Goal: Information Seeking & Learning: Learn about a topic

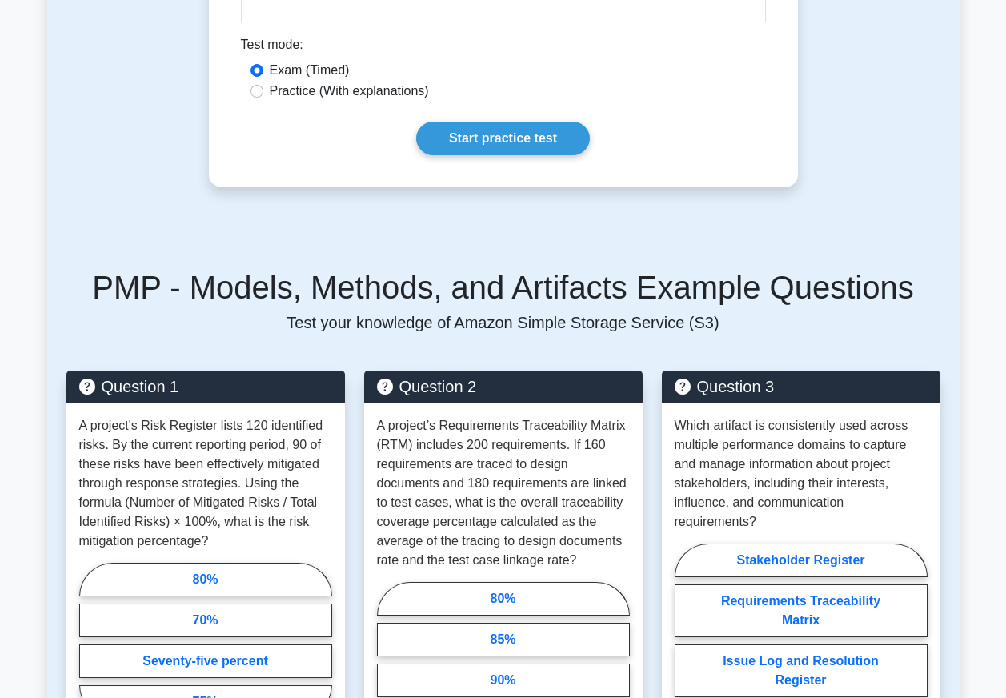
scroll to position [1841, 0]
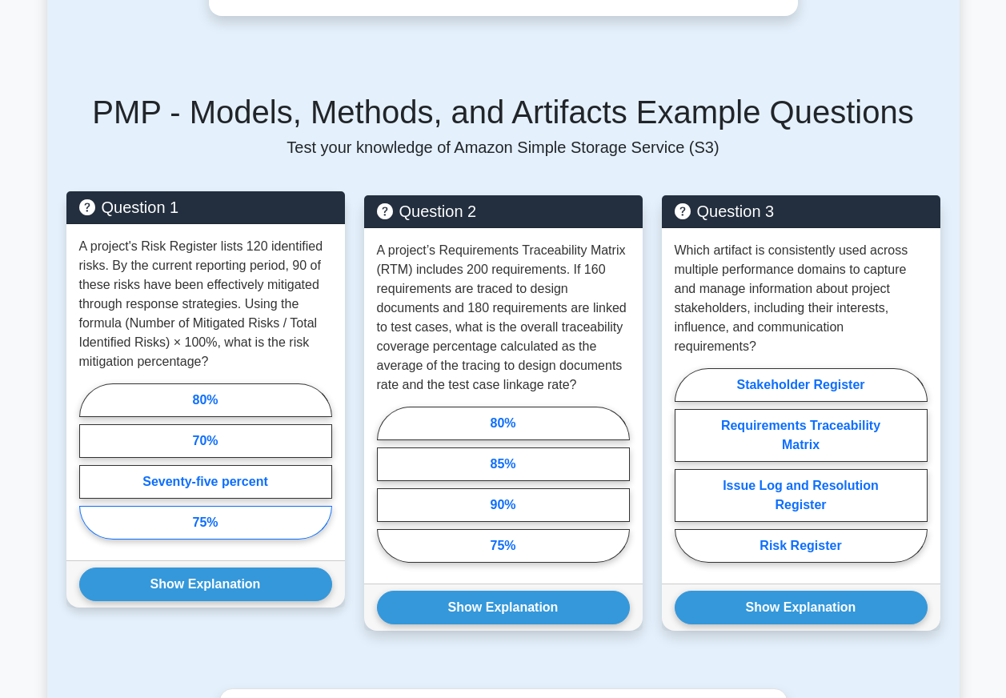
click at [220, 539] on label "75%" at bounding box center [205, 523] width 253 height 34
click at [90, 471] on input "75%" at bounding box center [84, 466] width 10 height 10
radio input "true"
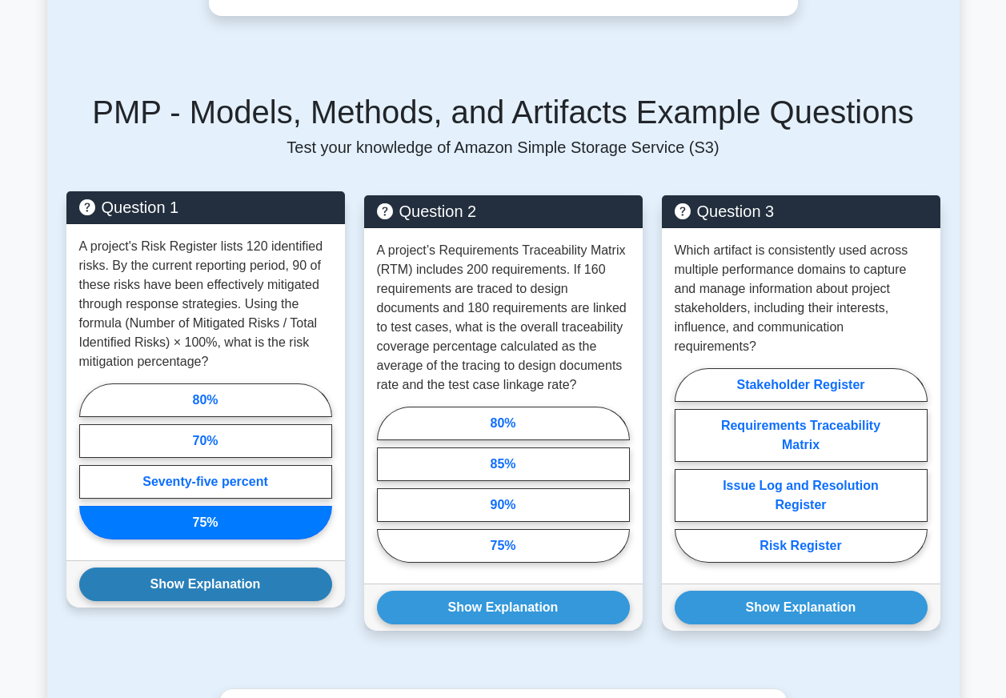
click at [214, 601] on button "Show Explanation" at bounding box center [205, 584] width 253 height 34
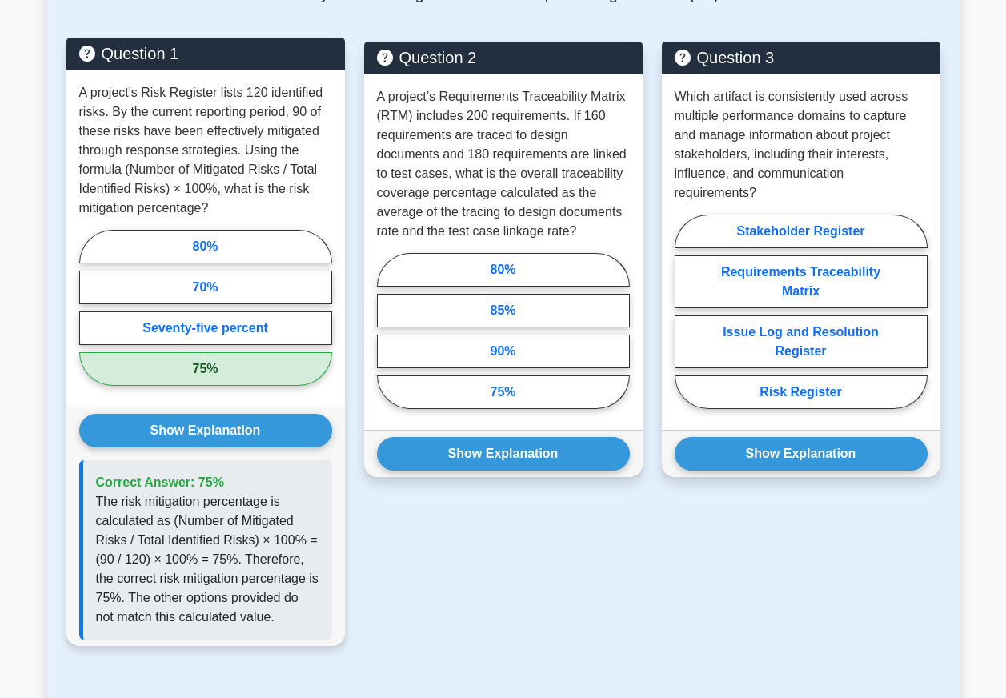
scroll to position [2001, 0]
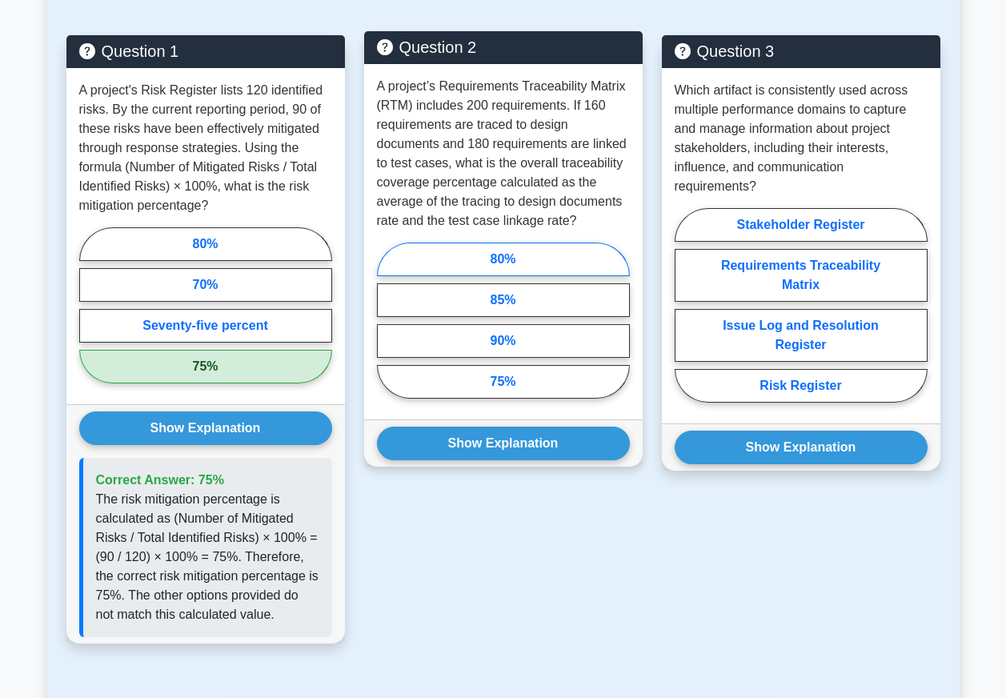
click at [507, 276] on label "80%" at bounding box center [503, 259] width 253 height 34
click at [387, 320] on input "80%" at bounding box center [382, 325] width 10 height 10
radio input "true"
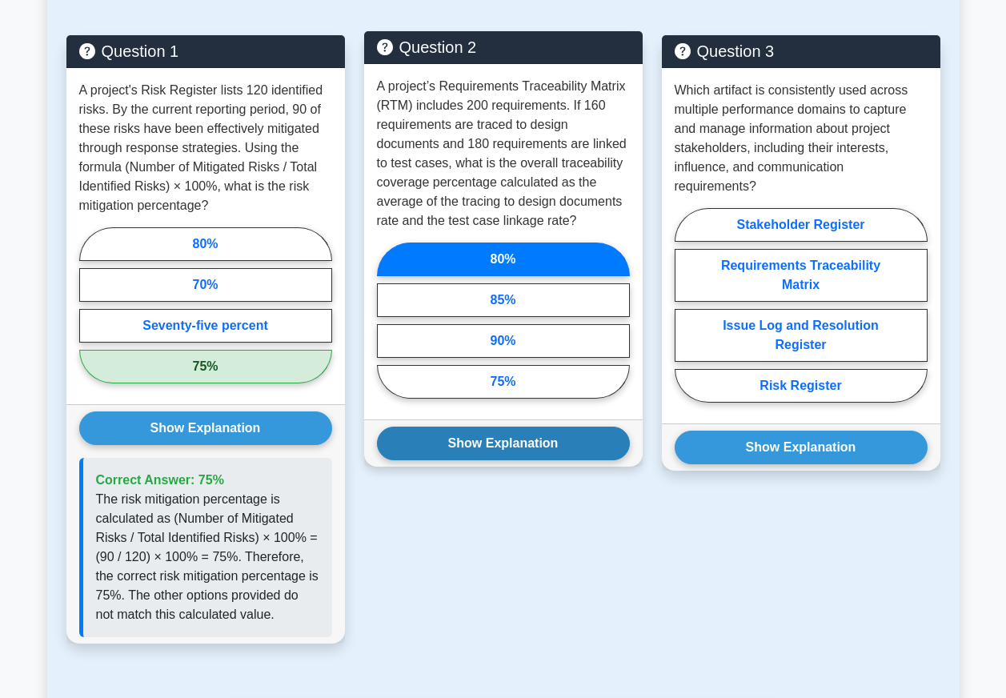
click at [509, 460] on button "Show Explanation" at bounding box center [503, 444] width 253 height 34
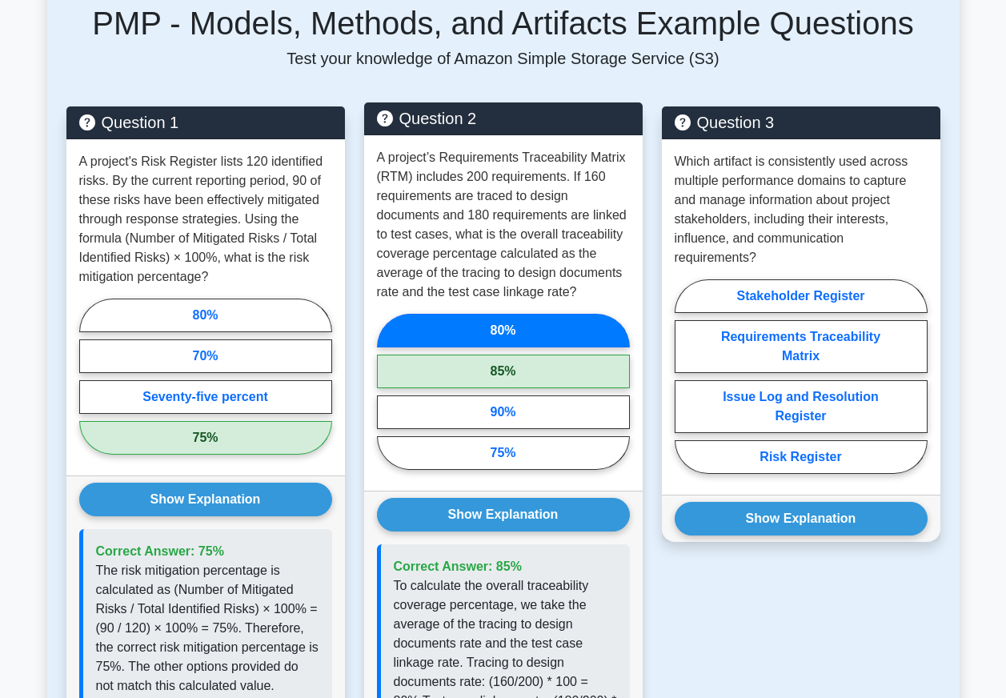
scroll to position [1921, 0]
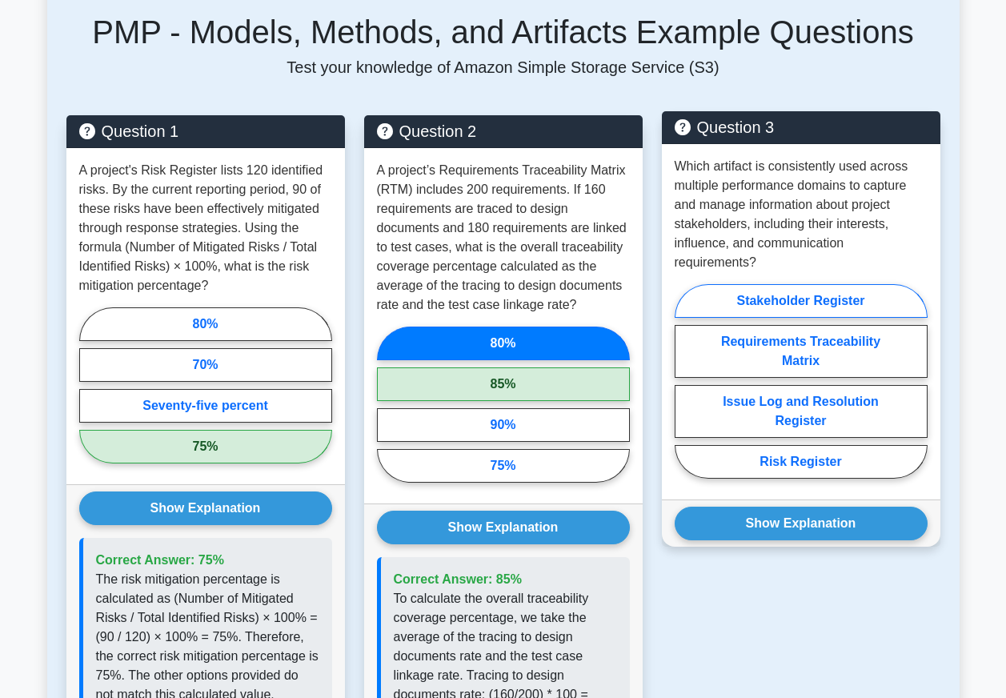
click at [808, 314] on label "Stakeholder Register" at bounding box center [801, 301] width 253 height 34
click at [685, 381] on input "Stakeholder Register" at bounding box center [680, 386] width 10 height 10
radio input "true"
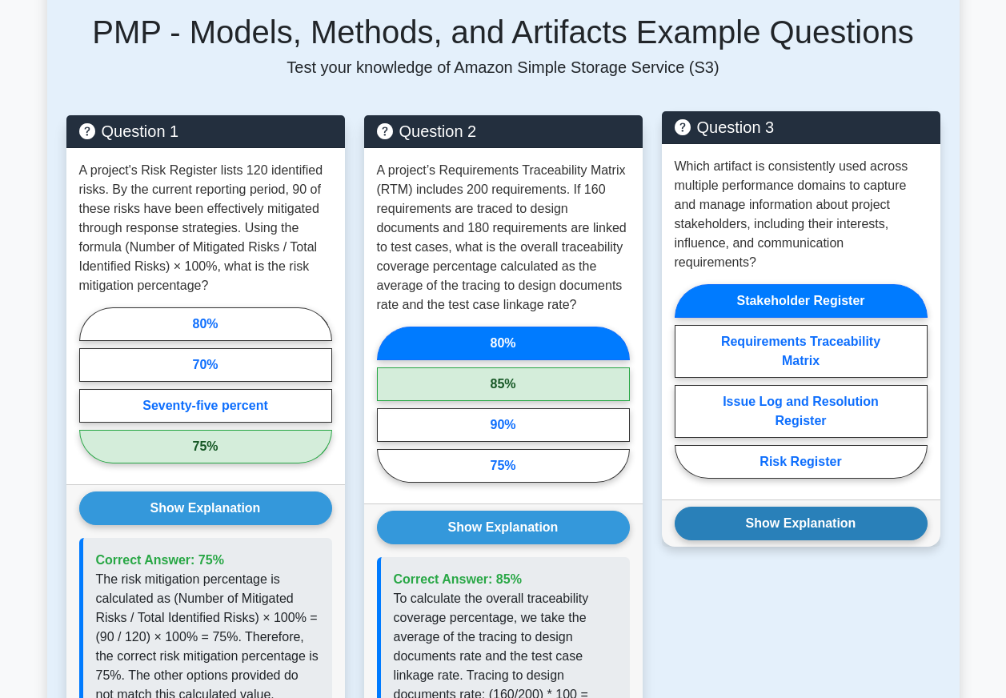
click at [805, 540] on button "Show Explanation" at bounding box center [801, 524] width 253 height 34
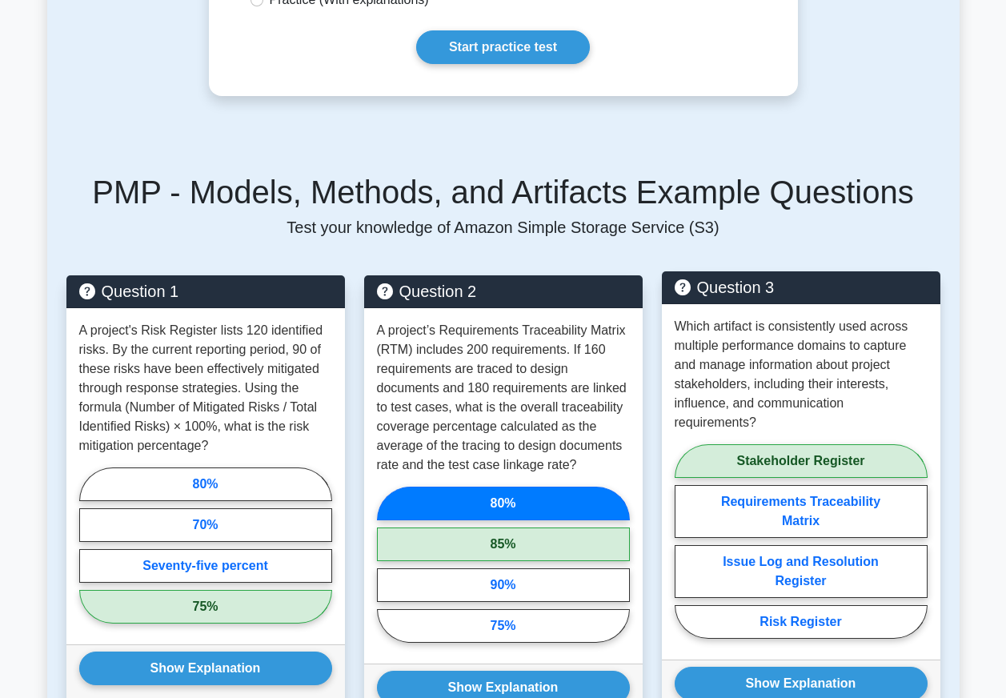
scroll to position [1681, 0]
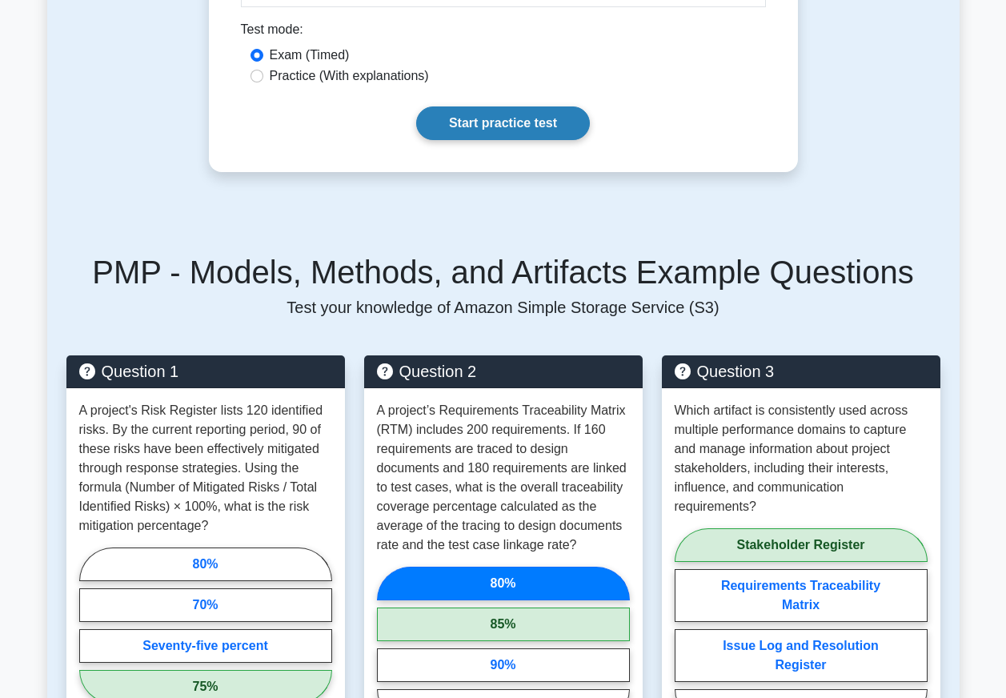
click at [518, 140] on link "Start practice test" at bounding box center [503, 123] width 174 height 34
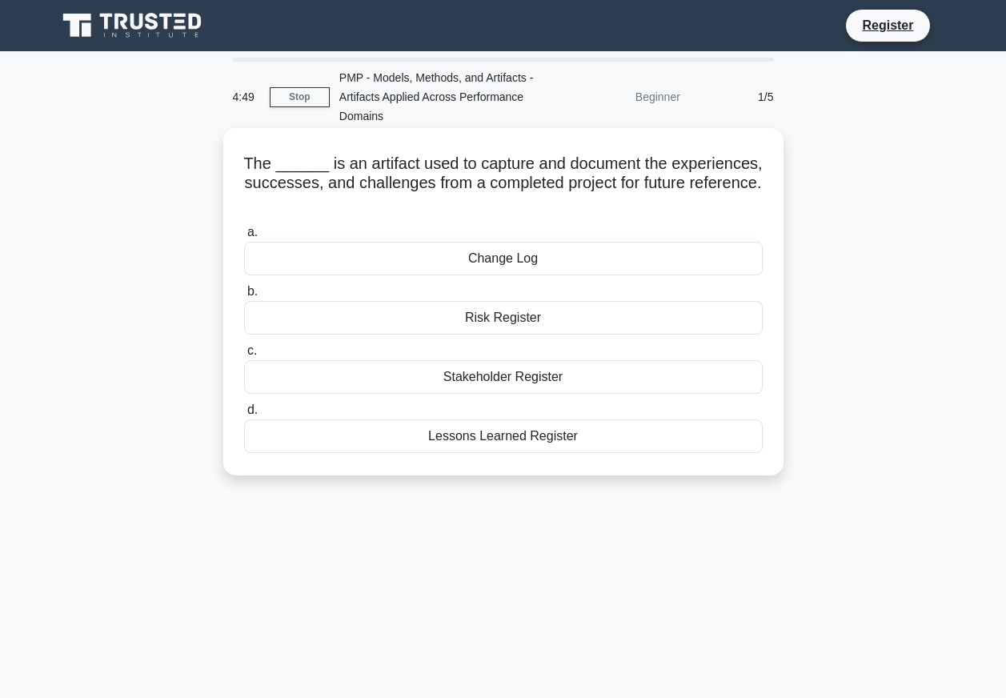
click at [526, 436] on div "Lessons Learned Register" at bounding box center [503, 436] width 519 height 34
click at [244, 415] on input "d. Lessons Learned Register" at bounding box center [244, 410] width 0 height 10
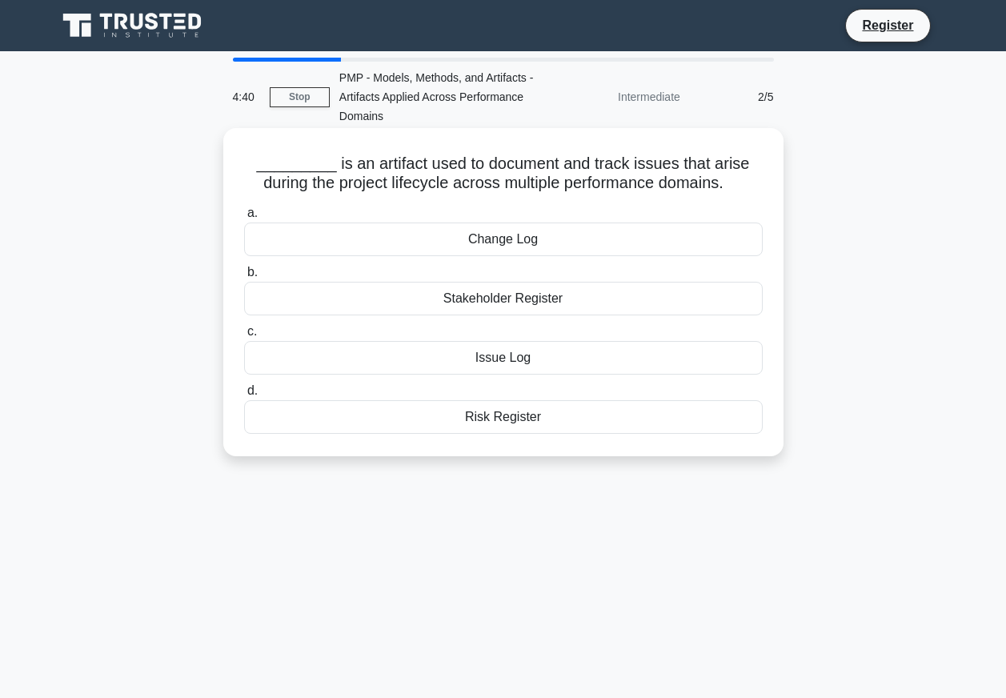
click at [514, 358] on div "Issue Log" at bounding box center [503, 358] width 519 height 34
click at [244, 337] on input "c. Issue Log" at bounding box center [244, 332] width 0 height 10
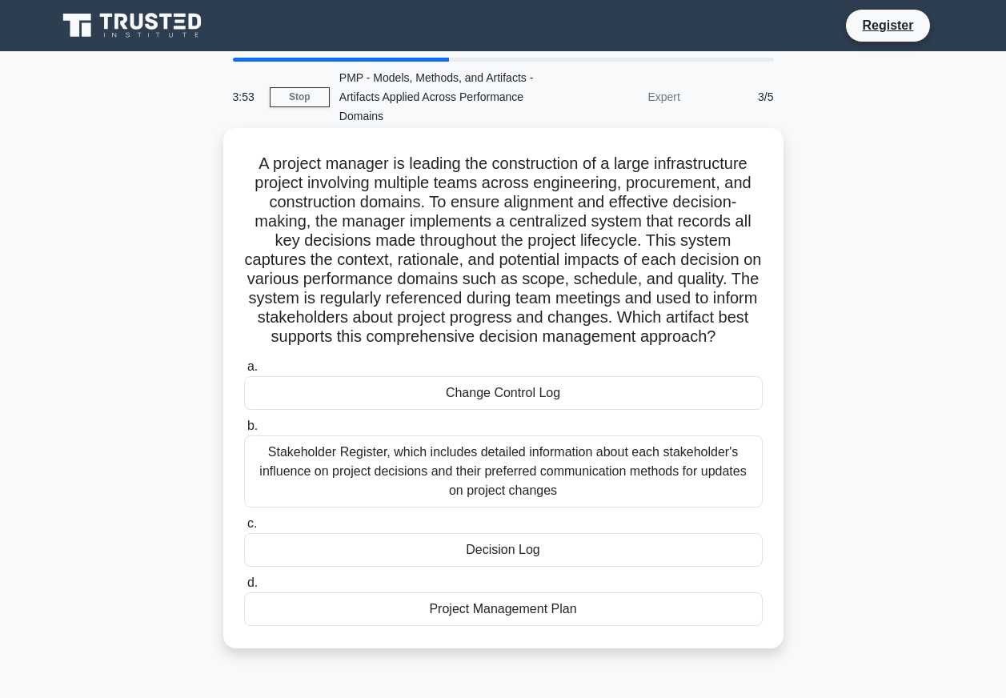
click at [543, 552] on div "Decision Log" at bounding box center [503, 550] width 519 height 34
click at [244, 529] on input "c. Decision Log" at bounding box center [244, 524] width 0 height 10
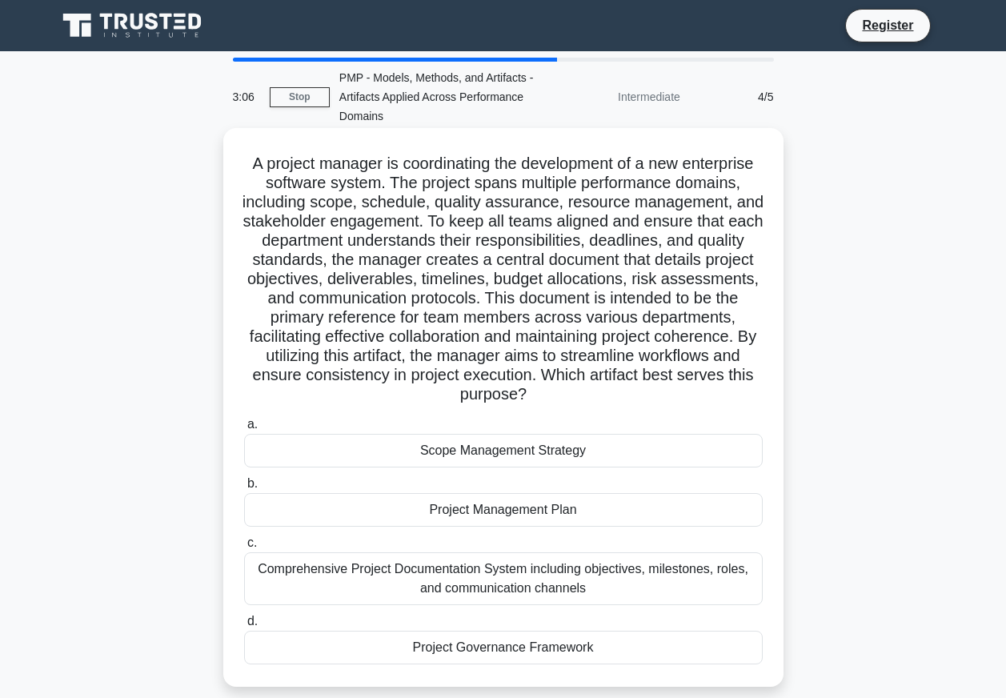
click at [567, 449] on div "Scope Management Strategy" at bounding box center [503, 451] width 519 height 34
click at [244, 430] on input "a. Scope Management Strategy" at bounding box center [244, 424] width 0 height 10
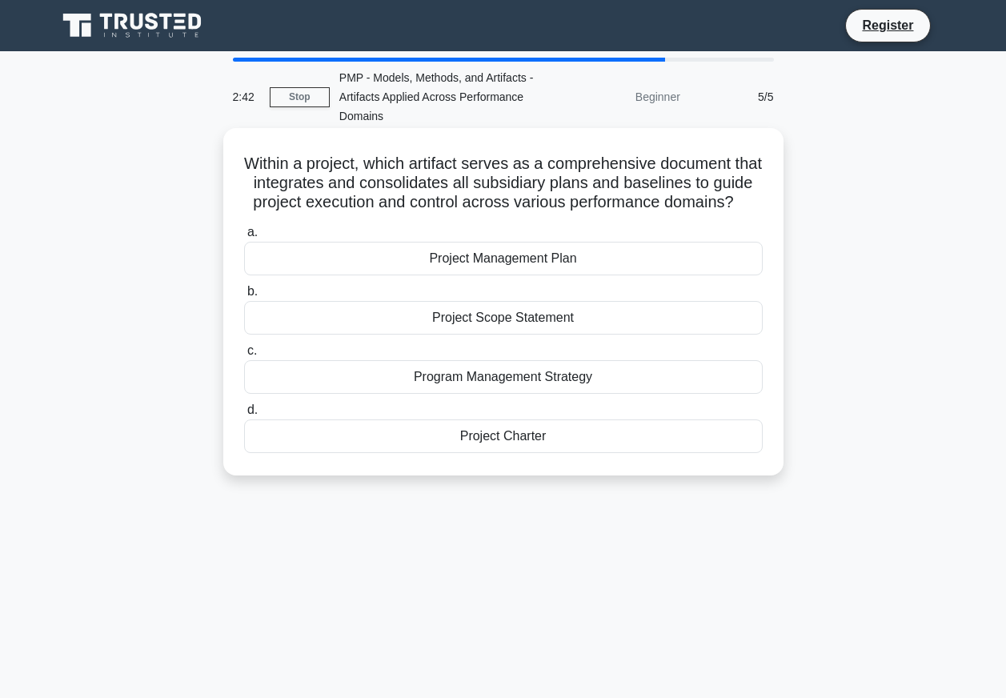
click at [532, 275] on div "Project Management Plan" at bounding box center [503, 259] width 519 height 34
click at [244, 238] on input "a. Project Management Plan" at bounding box center [244, 232] width 0 height 10
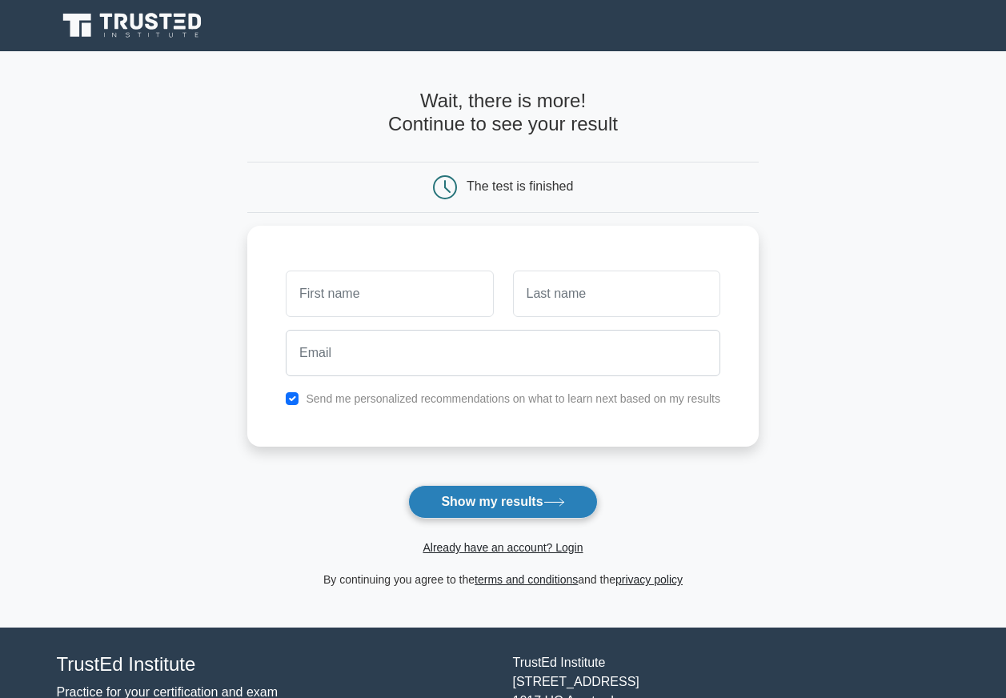
click at [521, 502] on button "Show my results" at bounding box center [502, 502] width 189 height 34
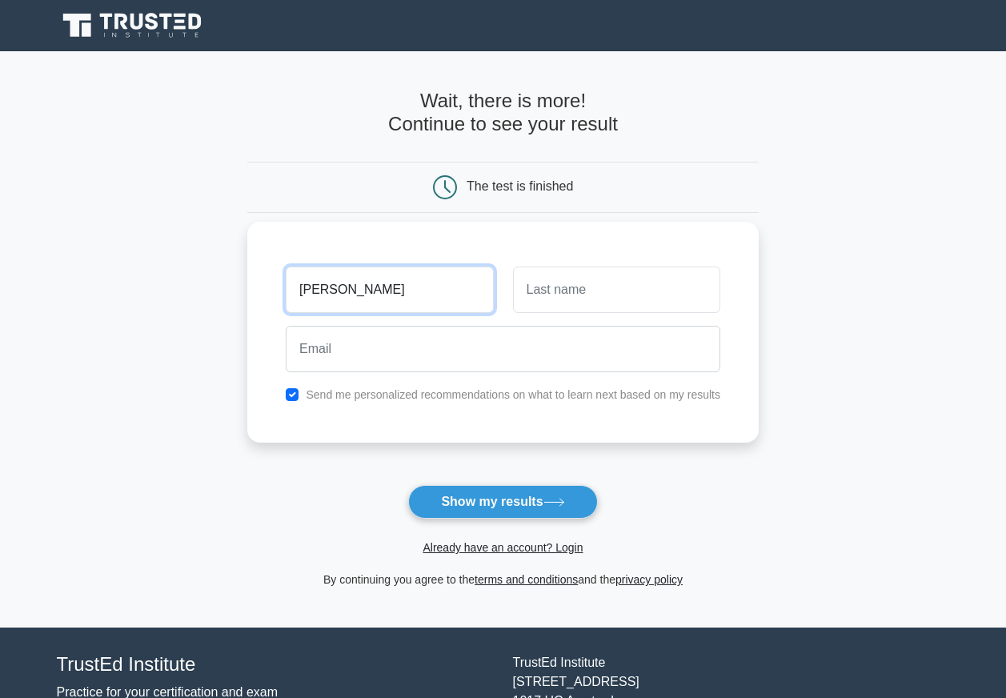
type input "[PERSON_NAME]"
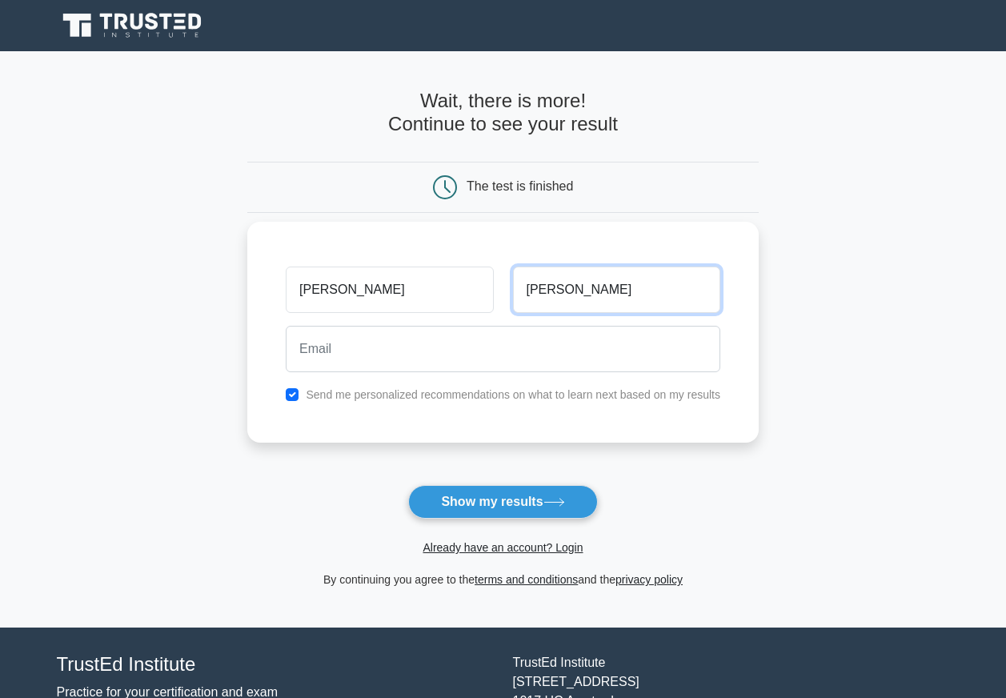
type input "Hughes"
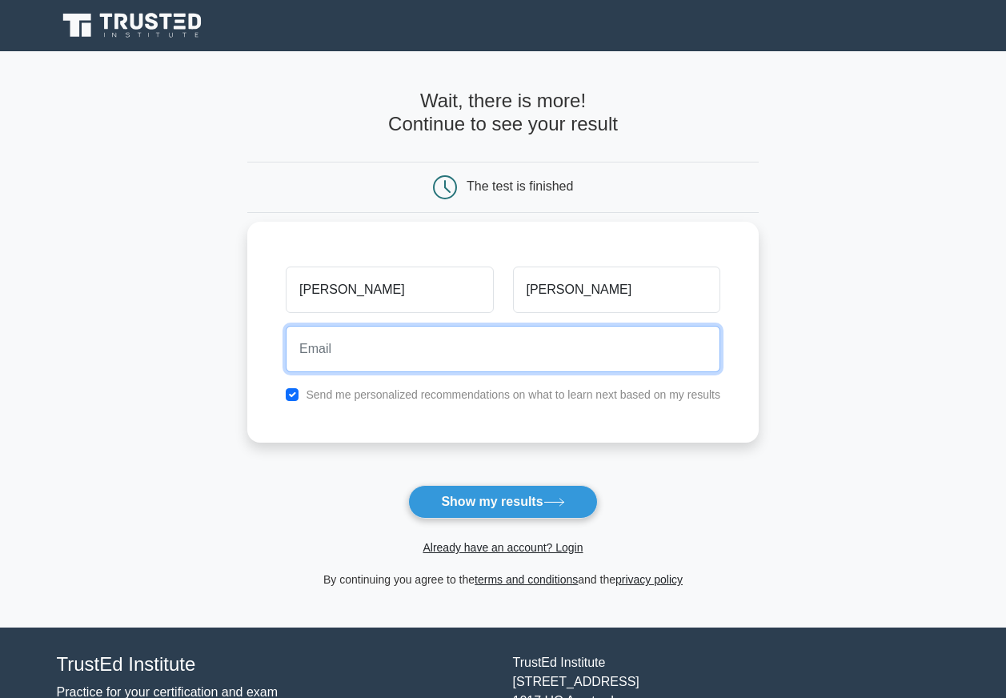
click at [359, 363] on input "email" at bounding box center [503, 349] width 435 height 46
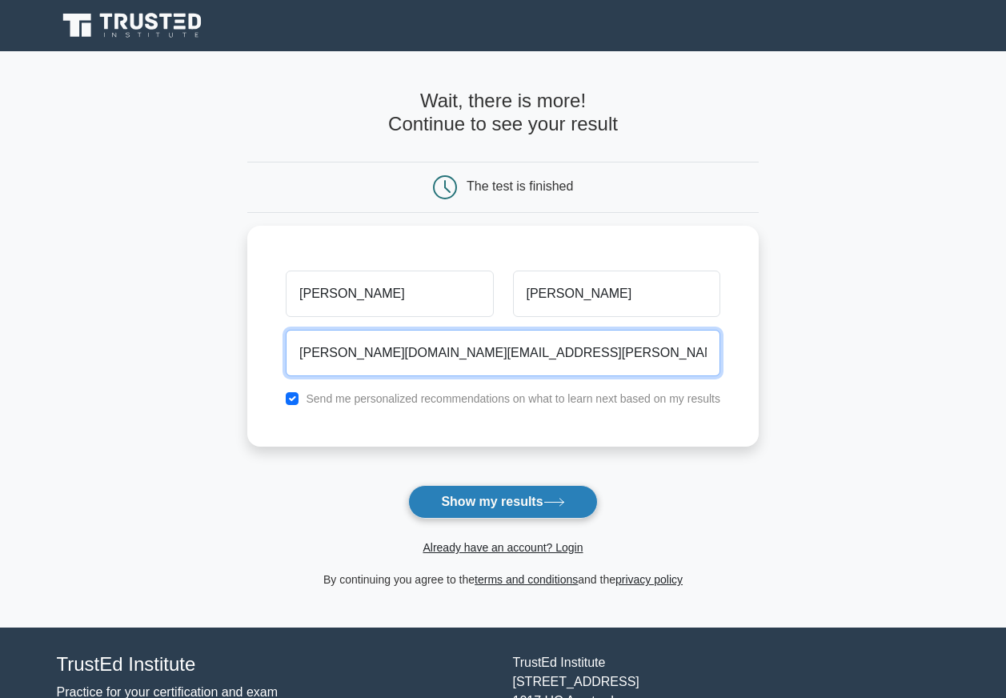
type input "anna.hughes@uhcglobal.com"
click at [531, 505] on button "Show my results" at bounding box center [502, 502] width 189 height 34
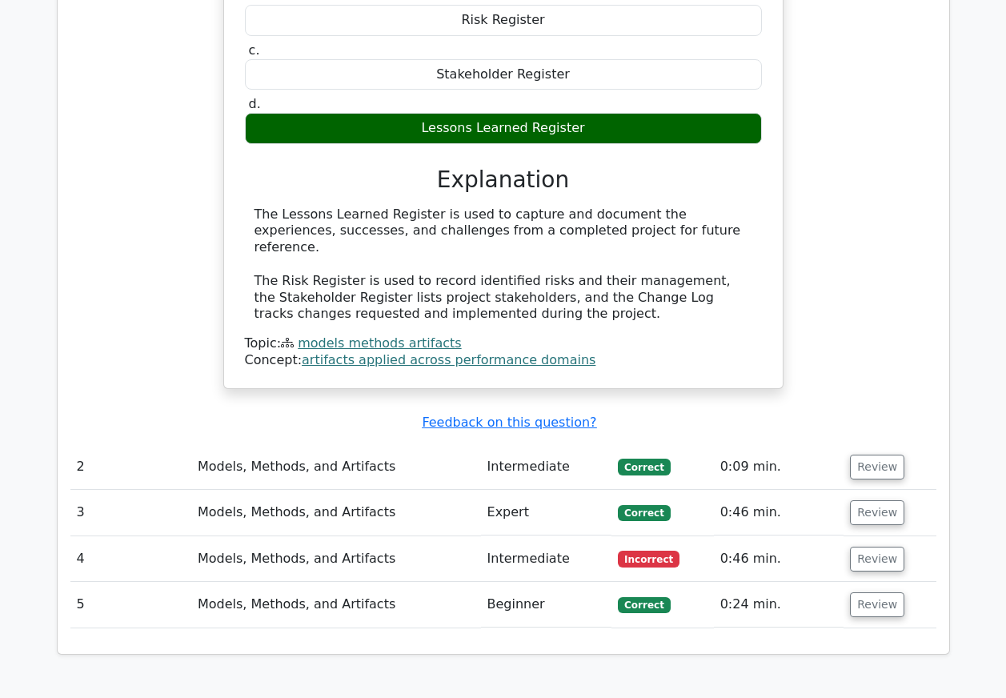
scroll to position [1440, 0]
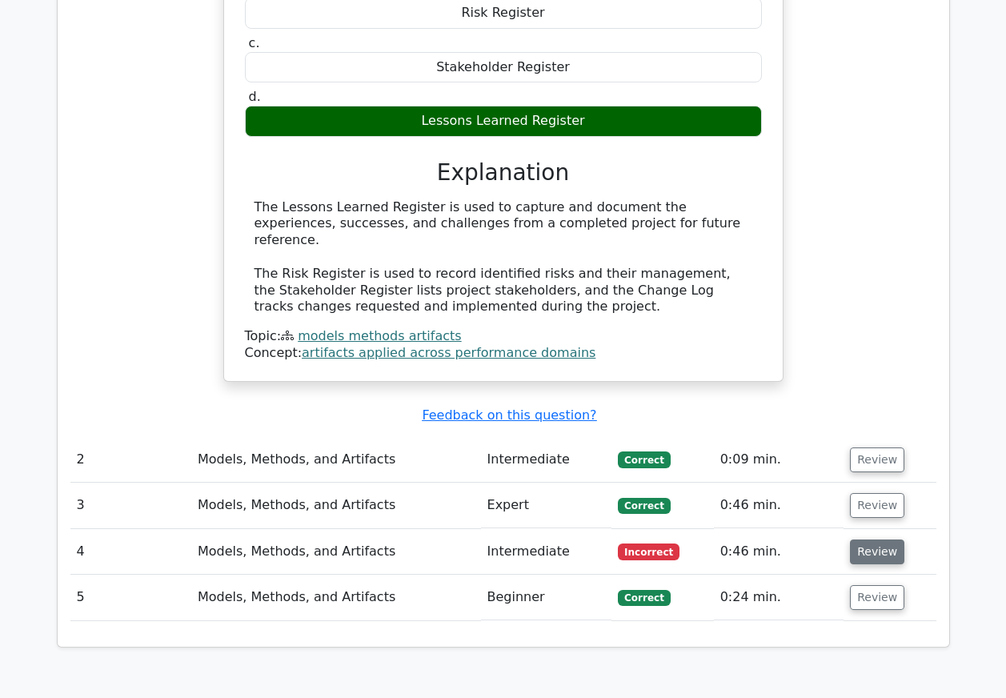
click at [872, 539] on button "Review" at bounding box center [877, 551] width 54 height 25
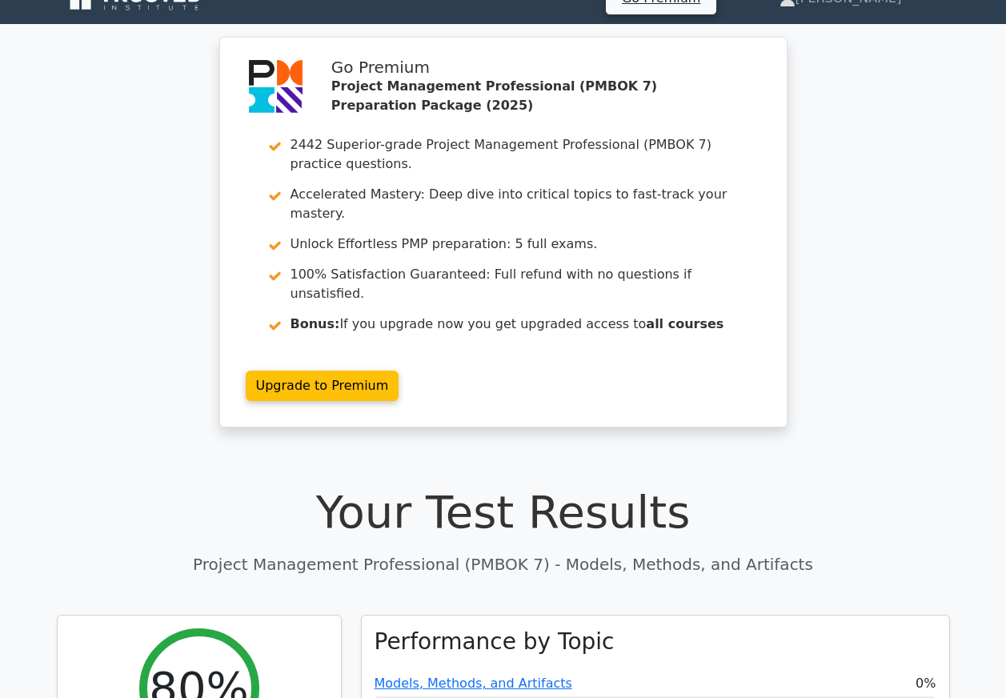
scroll to position [0, 0]
